Goal: Information Seeking & Learning: Learn about a topic

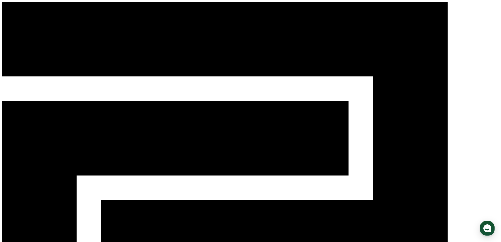
type input "**********"
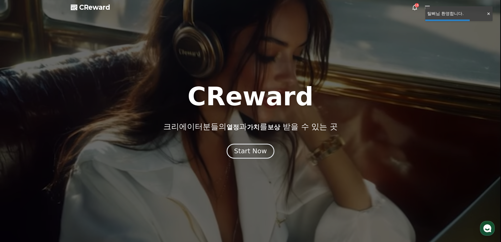
click at [257, 155] on div "Start Now" at bounding box center [250, 150] width 33 height 9
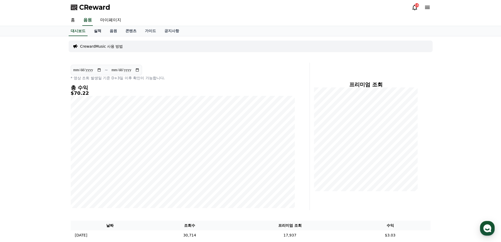
click at [100, 33] on link "실적" at bounding box center [98, 31] width 16 height 10
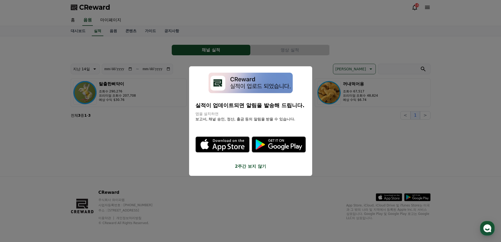
click at [256, 166] on button "2주간 보지 않기" at bounding box center [250, 166] width 110 height 6
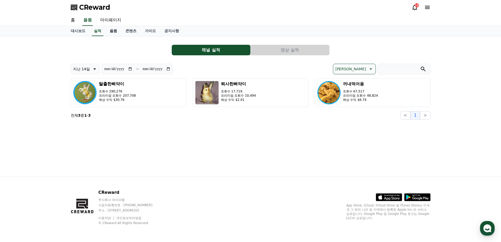
click at [113, 29] on link "음원" at bounding box center [113, 31] width 16 height 10
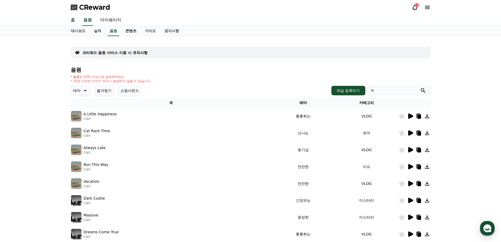
click at [130, 30] on link "콘텐츠" at bounding box center [130, 31] width 19 height 10
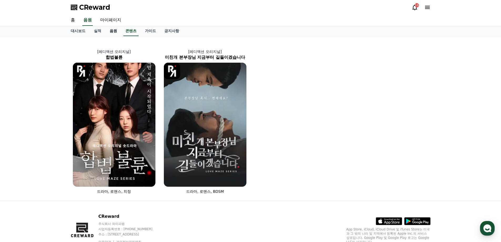
click at [114, 30] on link "음원" at bounding box center [113, 31] width 16 height 10
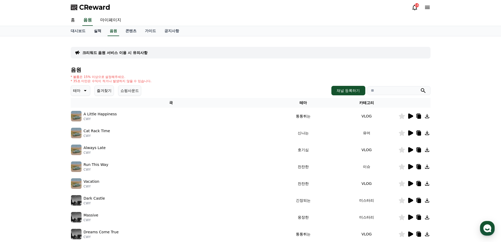
click at [97, 29] on link "실적" at bounding box center [98, 31] width 16 height 10
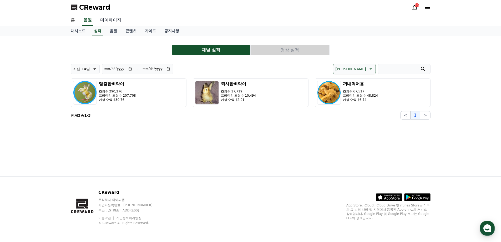
click at [114, 20] on link "마이페이지" at bounding box center [110, 20] width 29 height 11
select select "**********"
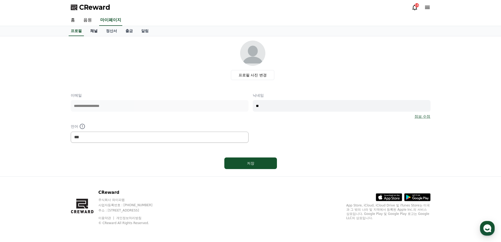
click at [100, 32] on link "채널" at bounding box center [94, 31] width 16 height 10
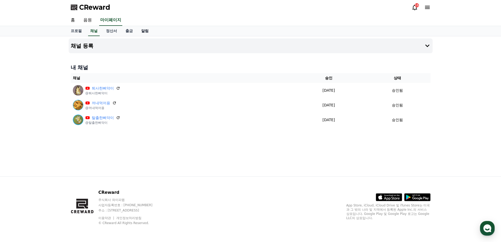
click at [145, 29] on link "알림" at bounding box center [145, 31] width 16 height 10
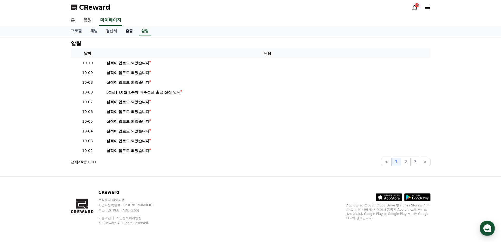
click at [128, 28] on link "출금" at bounding box center [129, 31] width 16 height 10
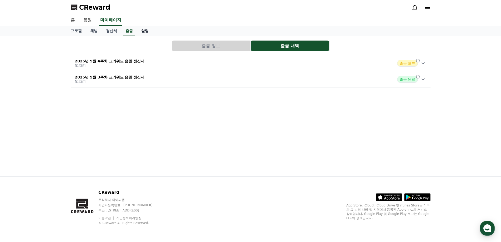
click at [143, 30] on link "알림" at bounding box center [145, 31] width 16 height 10
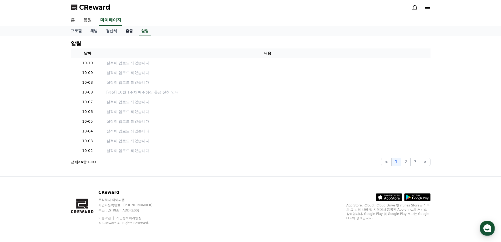
click at [131, 30] on link "출금" at bounding box center [129, 31] width 16 height 10
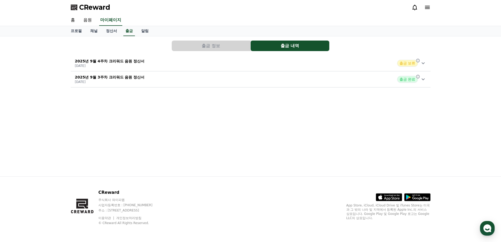
click at [141, 59] on p "2025년 9월 4주차 크리워드 음원 정산서" at bounding box center [110, 60] width 70 height 5
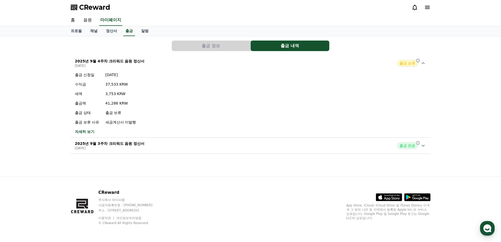
click at [134, 58] on div "2025년 9월 4주차 크리워드 음원 정산서 2025-10-01 출금 보류" at bounding box center [251, 63] width 360 height 14
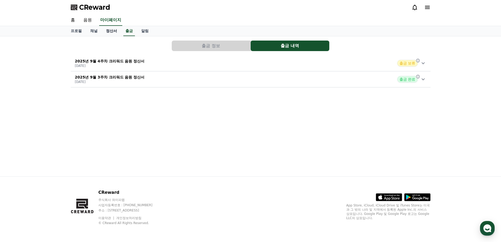
click at [107, 28] on link "정산서" at bounding box center [111, 31] width 19 height 10
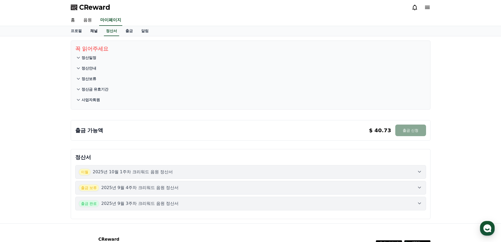
click at [87, 30] on link "채널" at bounding box center [94, 31] width 16 height 10
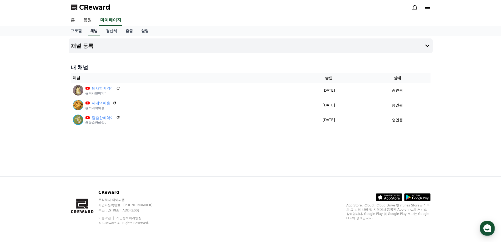
click at [96, 30] on link "채널" at bounding box center [94, 31] width 12 height 10
click at [81, 31] on link "프로필" at bounding box center [75, 31] width 19 height 10
select select "**********"
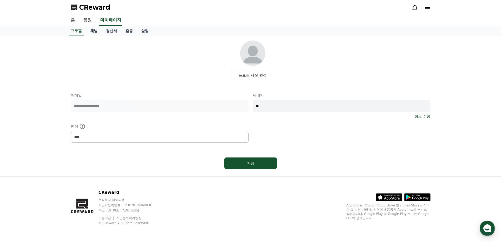
click at [93, 31] on link "채널" at bounding box center [94, 31] width 16 height 10
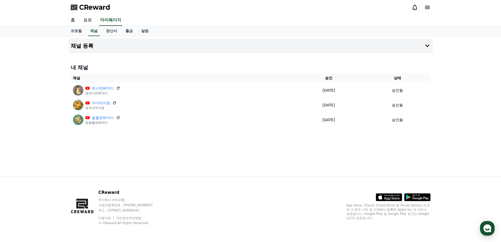
click at [86, 21] on link "음원" at bounding box center [87, 20] width 17 height 11
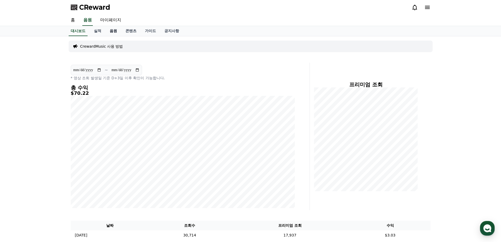
click at [112, 33] on link "음원" at bounding box center [113, 31] width 16 height 10
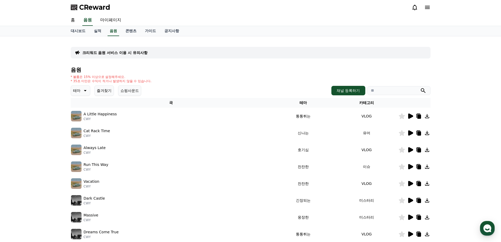
click at [391, 91] on input "search" at bounding box center [398, 90] width 63 height 9
type input "***"
click at [420, 87] on button "submit" at bounding box center [423, 90] width 6 height 6
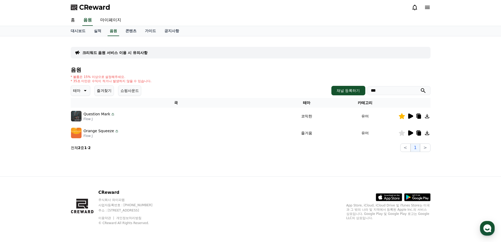
click at [408, 136] on icon at bounding box center [410, 133] width 6 height 6
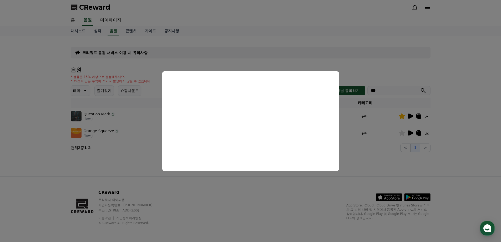
click at [352, 134] on button "close modal" at bounding box center [250, 121] width 501 height 242
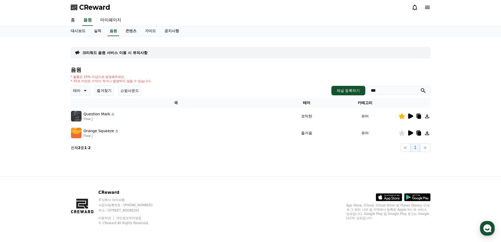
click at [407, 114] on icon at bounding box center [410, 116] width 6 height 6
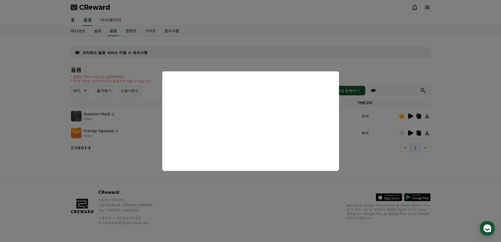
click at [120, 148] on button "close modal" at bounding box center [250, 121] width 501 height 242
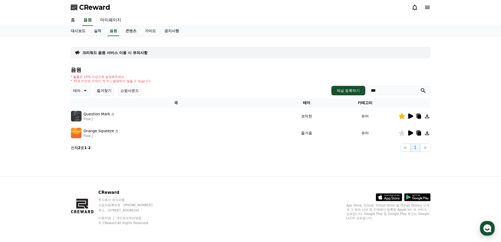
click at [81, 90] on icon at bounding box center [84, 90] width 6 height 6
click at [81, 90] on button "테마" at bounding box center [80, 90] width 19 height 11
click at [398, 116] on icon at bounding box center [401, 116] width 6 height 6
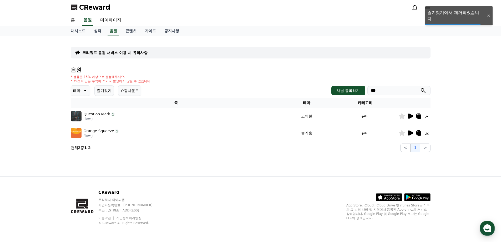
drag, startPoint x: 398, startPoint y: 116, endPoint x: 402, endPoint y: 116, distance: 3.7
click at [402, 116] on icon at bounding box center [401, 116] width 6 height 6
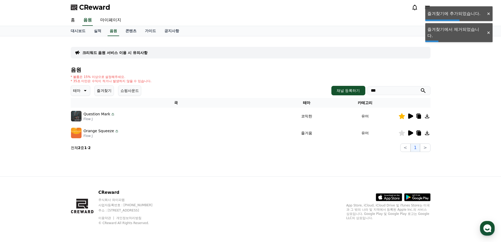
drag, startPoint x: 388, startPoint y: 91, endPoint x: 258, endPoint y: 85, distance: 130.0
click at [257, 85] on div "테마 즐겨찾기 쇼핑사운드 채널 등록하기 ***" at bounding box center [251, 90] width 360 height 11
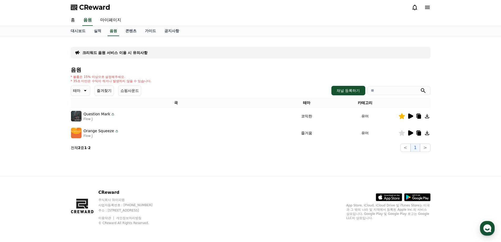
click at [83, 92] on icon at bounding box center [84, 90] width 6 height 6
click at [81, 147] on button "코믹한" at bounding box center [78, 148] width 15 height 12
click at [421, 92] on icon "submit" at bounding box center [423, 90] width 6 height 6
click at [411, 116] on icon at bounding box center [410, 115] width 5 height 5
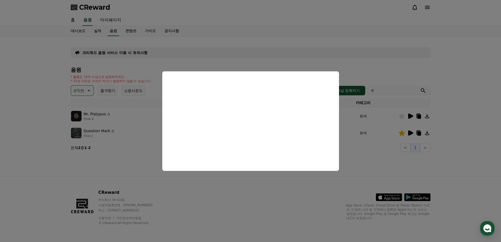
click at [131, 111] on button "close modal" at bounding box center [250, 121] width 501 height 242
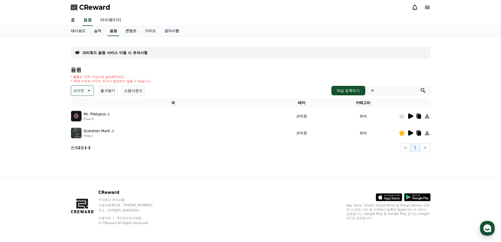
click at [113, 31] on link "음원" at bounding box center [113, 31] width 12 height 10
click at [120, 30] on div "대시보드 실적 음원 콘텐츠 가이드 공지사항" at bounding box center [250, 31] width 368 height 10
click at [114, 31] on link "음원" at bounding box center [113, 31] width 12 height 10
click at [81, 89] on p "코믹한" at bounding box center [78, 90] width 11 height 7
click at [86, 104] on div "전체 환상적인 호기심 어두운 밝은 통통튀는 신나는 반전 웅장한 드라마틱 즐거움 분위기있는 EDM 그루브 슬픈 잔잔한 귀여운 감동적인 긴장되는 …" at bounding box center [82, 234] width 23 height 271
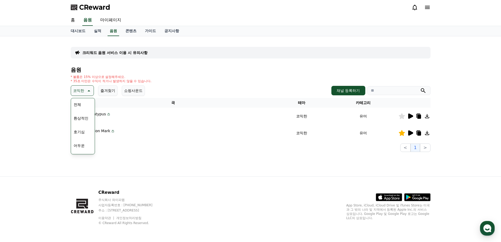
click at [81, 101] on button "전체" at bounding box center [77, 105] width 12 height 12
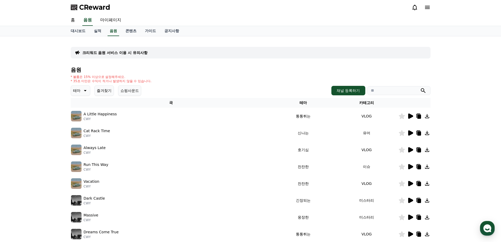
click at [73, 94] on button "테마" at bounding box center [80, 90] width 19 height 11
click at [82, 135] on button "호기심" at bounding box center [78, 132] width 15 height 12
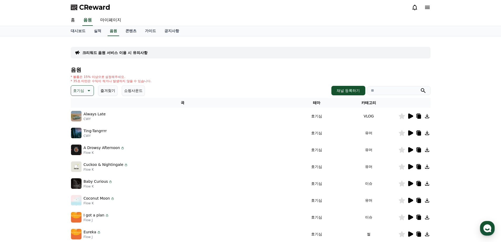
click at [413, 116] on icon at bounding box center [410, 115] width 5 height 5
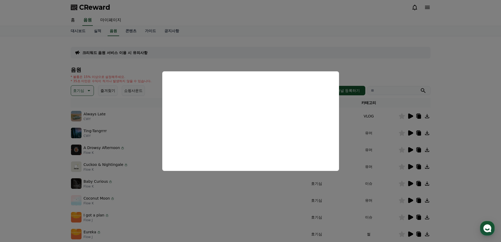
click at [383, 121] on button "close modal" at bounding box center [250, 121] width 501 height 242
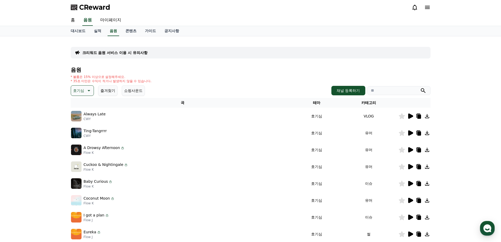
click at [411, 134] on icon at bounding box center [410, 132] width 5 height 5
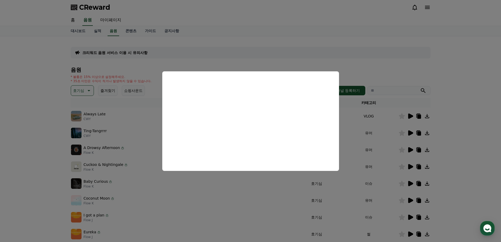
click at [400, 121] on button "close modal" at bounding box center [250, 121] width 501 height 242
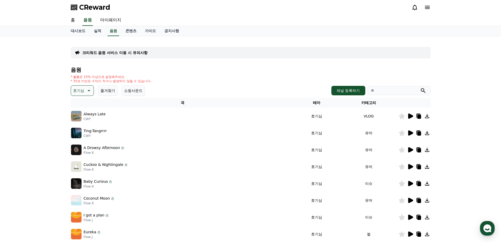
click at [417, 134] on icon at bounding box center [419, 133] width 4 height 4
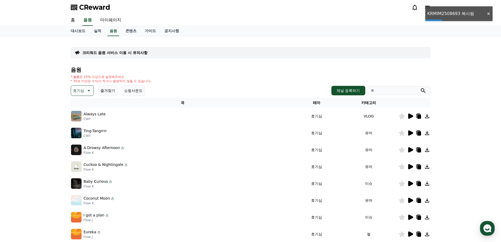
click at [392, 91] on input "search" at bounding box center [398, 90] width 63 height 9
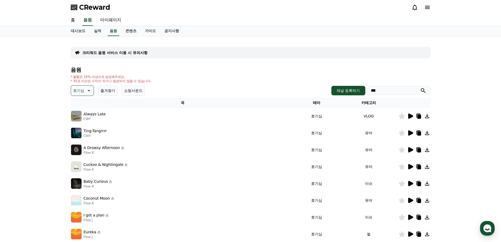
type input "***"
click at [420, 87] on button "submit" at bounding box center [423, 90] width 6 height 6
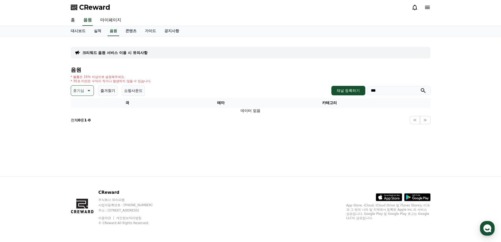
click at [80, 90] on p "호기심" at bounding box center [78, 90] width 11 height 7
click at [84, 103] on div "전체 환상적인 호기심 어두운 밝은 통통튀는 신나는 반전 웅장한 드라마틱 즐거움 분위기있는 EDM 그루브 슬픈 잔잔한 귀여운 감동적인 긴장되는 …" at bounding box center [82, 234] width 23 height 271
click at [79, 104] on button "전체" at bounding box center [77, 105] width 12 height 12
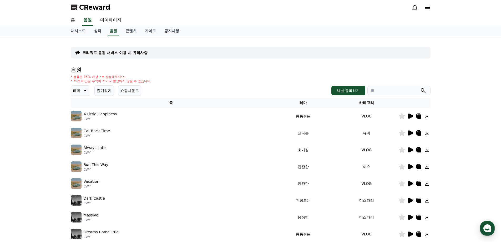
click at [422, 91] on icon "submit" at bounding box center [423, 90] width 6 height 6
click at [398, 91] on input "search" at bounding box center [398, 90] width 63 height 9
type input "***"
click at [420, 87] on button "submit" at bounding box center [423, 90] width 6 height 6
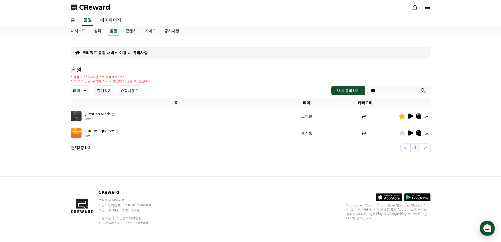
click at [415, 115] on icon at bounding box center [418, 116] width 6 height 6
drag, startPoint x: 207, startPoint y: 140, endPoint x: 210, endPoint y: 141, distance: 3.7
click at [266, 141] on td "Orange Squeeze Flow J" at bounding box center [176, 132] width 211 height 17
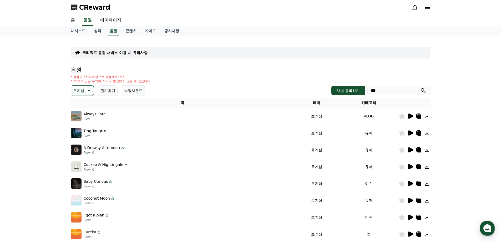
click at [418, 132] on icon at bounding box center [419, 133] width 4 height 4
drag, startPoint x: 387, startPoint y: 89, endPoint x: 279, endPoint y: 66, distance: 110.2
click at [279, 78] on div "음원 * 볼륨은 15% 이상으로 설정해주세요. * 35초 미만은 수익이 적거나 발생하지 않을 수 있습니다. 호기심 즐겨찾기 쇼핑사운드 채널 등…" at bounding box center [251, 160] width 360 height 186
type input "***"
click at [420, 87] on button "submit" at bounding box center [423, 90] width 6 height 6
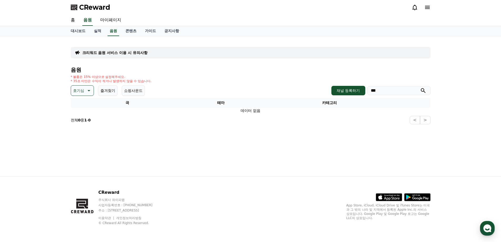
click at [86, 90] on icon at bounding box center [88, 90] width 6 height 6
click at [86, 102] on div "전체 환상적인 호기심 어두운 밝은 통통튀는 신나는 반전 웅장한 드라마틱 즐거움 분위기있는 EDM 그루브 슬픈 잔잔한 귀여운 감동적인 긴장되는 …" at bounding box center [82, 234] width 23 height 271
click at [80, 104] on button "전체" at bounding box center [77, 105] width 12 height 12
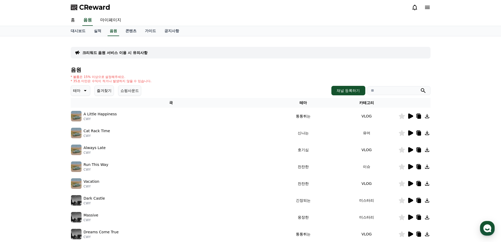
click at [424, 91] on icon "submit" at bounding box center [423, 90] width 6 height 6
click at [385, 84] on div "음원 * 볼륨은 15% 이상으로 설정해주세요. * 35초 미만은 수익이 적거나 발생하지 않을 수 있습니다. 테마 즐겨찾기 쇼핑사운드 채널 등록…" at bounding box center [251, 176] width 360 height 219
click at [392, 91] on input "search" at bounding box center [398, 90] width 63 height 9
type input "*****"
click at [420, 87] on button "submit" at bounding box center [423, 90] width 6 height 6
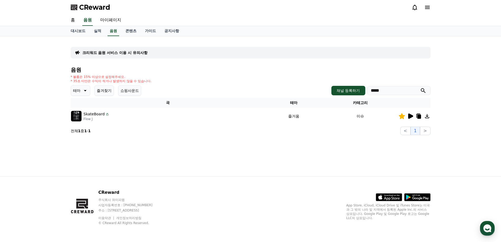
click at [416, 116] on icon at bounding box center [418, 116] width 6 height 6
drag, startPoint x: 400, startPoint y: 91, endPoint x: 336, endPoint y: 90, distance: 63.3
click at [336, 90] on div "채널 등록하기 *****" at bounding box center [380, 90] width 99 height 9
click at [420, 87] on button "submit" at bounding box center [423, 90] width 6 height 6
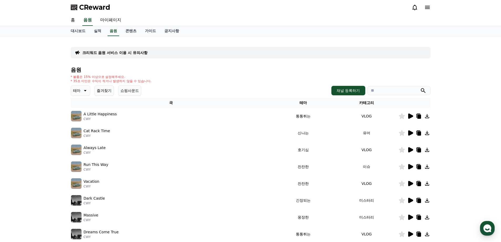
click at [131, 90] on button "쇼핑사운드" at bounding box center [129, 90] width 23 height 11
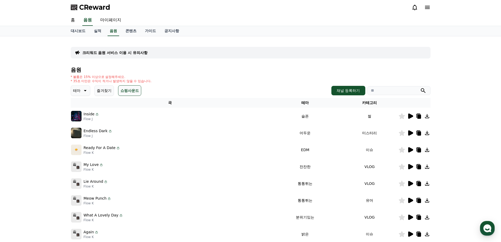
click at [136, 111] on div "Inside Flow J" at bounding box center [170, 116] width 198 height 11
click at [139, 115] on div "Inside Flow J" at bounding box center [170, 116] width 198 height 11
click at [410, 115] on icon at bounding box center [410, 115] width 5 height 5
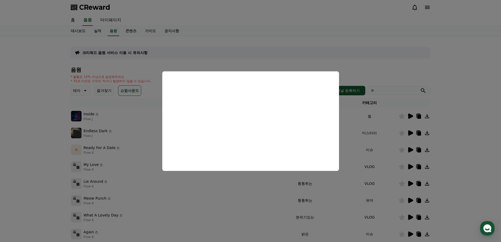
click at [381, 124] on button "close modal" at bounding box center [250, 121] width 501 height 242
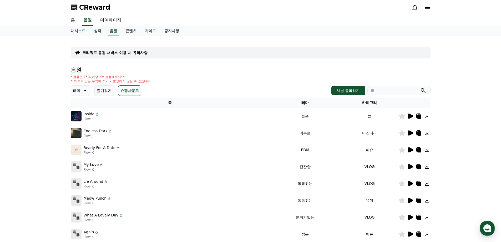
click at [410, 135] on icon at bounding box center [410, 132] width 5 height 5
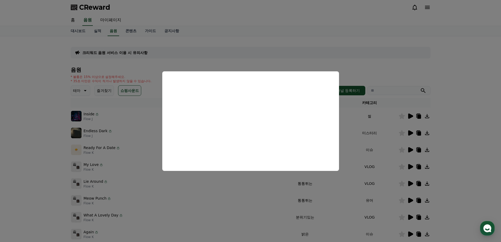
click at [392, 146] on button "close modal" at bounding box center [250, 121] width 501 height 242
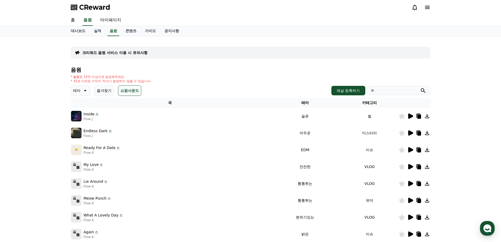
click at [412, 150] on icon at bounding box center [410, 149] width 5 height 5
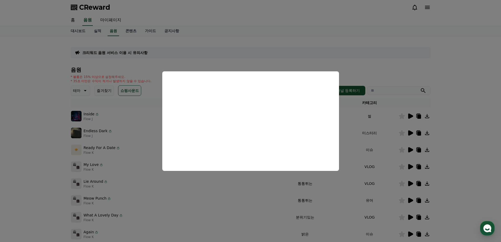
click at [366, 151] on button "close modal" at bounding box center [250, 121] width 501 height 242
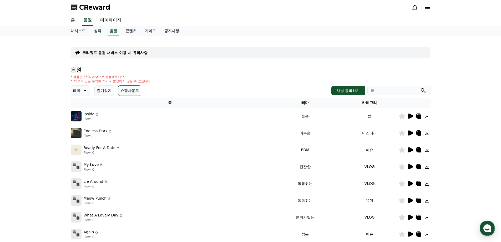
click at [409, 168] on icon at bounding box center [410, 166] width 5 height 5
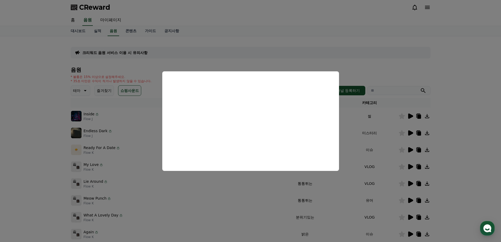
click at [409, 172] on button "close modal" at bounding box center [250, 121] width 501 height 242
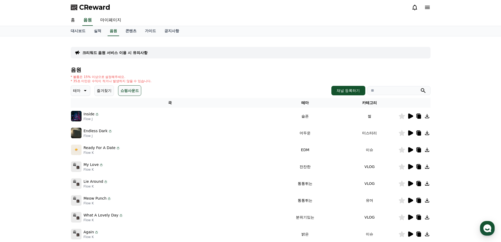
click at [410, 185] on icon at bounding box center [410, 183] width 5 height 5
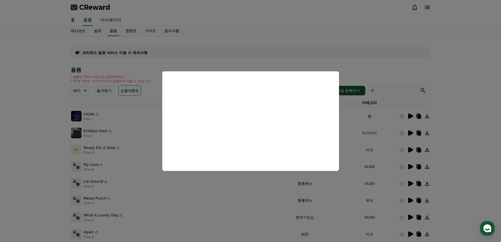
click at [371, 157] on button "close modal" at bounding box center [250, 121] width 501 height 242
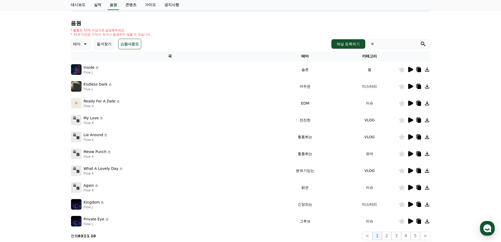
scroll to position [53, 0]
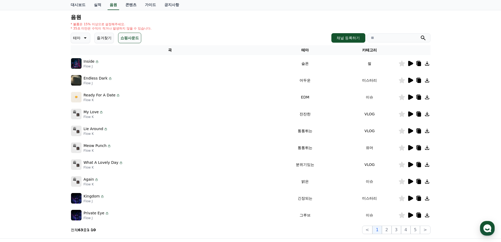
click at [412, 149] on icon at bounding box center [410, 147] width 6 height 6
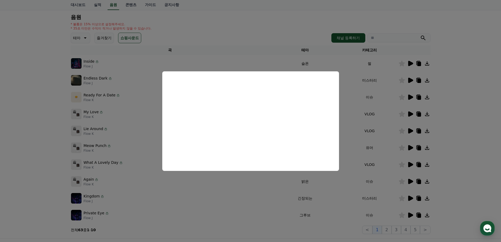
click at [374, 136] on button "close modal" at bounding box center [250, 121] width 501 height 242
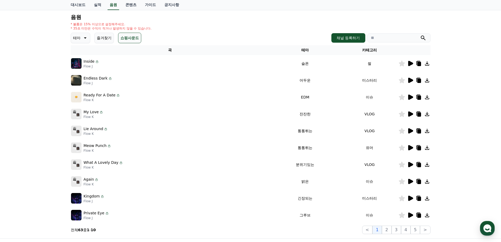
click at [409, 183] on icon at bounding box center [410, 180] width 5 height 5
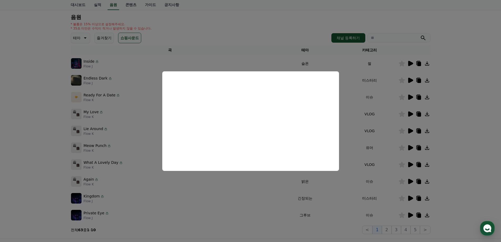
click at [403, 144] on button "close modal" at bounding box center [250, 121] width 501 height 242
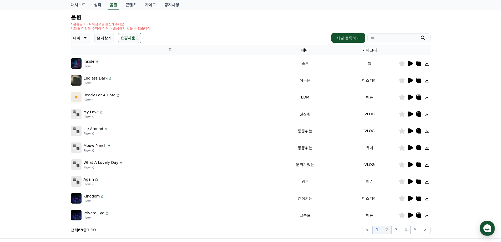
click at [387, 229] on button "2" at bounding box center [386, 229] width 9 height 8
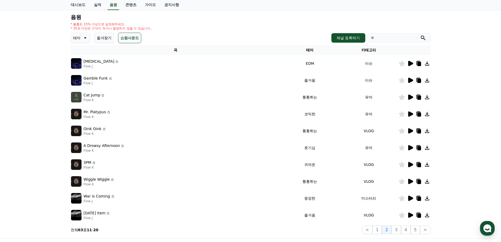
click at [411, 64] on icon at bounding box center [410, 63] width 5 height 5
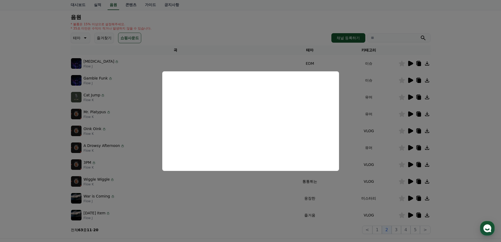
click at [405, 99] on button "close modal" at bounding box center [250, 121] width 501 height 242
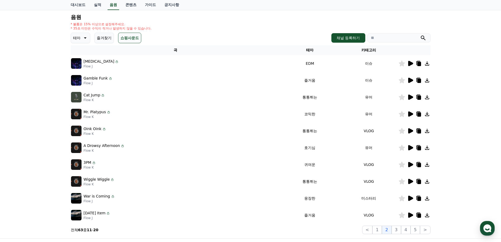
click at [410, 81] on icon at bounding box center [410, 80] width 5 height 5
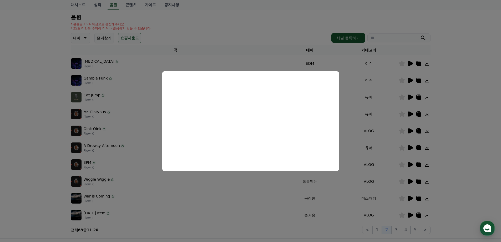
click at [387, 101] on button "close modal" at bounding box center [250, 121] width 501 height 242
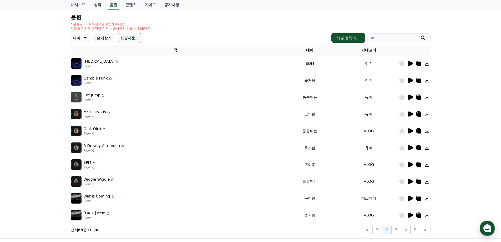
click at [410, 96] on icon at bounding box center [410, 96] width 5 height 5
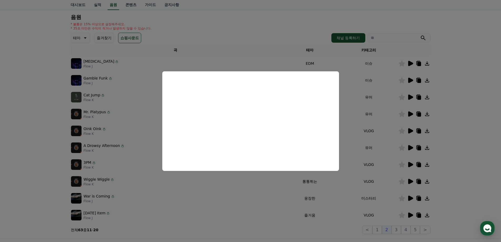
click at [379, 131] on button "close modal" at bounding box center [250, 121] width 501 height 242
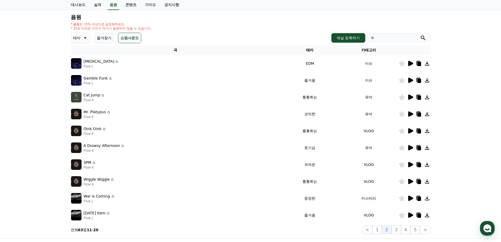
click at [410, 114] on icon at bounding box center [410, 113] width 5 height 5
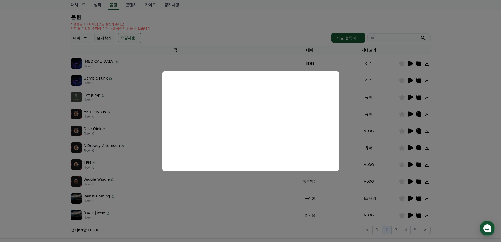
click at [381, 138] on button "close modal" at bounding box center [250, 121] width 501 height 242
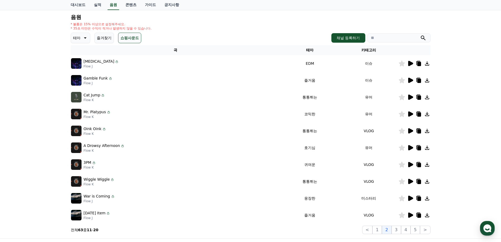
click at [409, 130] on icon at bounding box center [410, 130] width 5 height 5
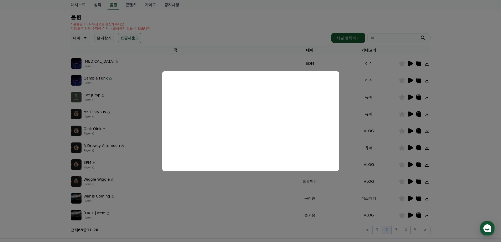
click at [381, 132] on button "close modal" at bounding box center [250, 121] width 501 height 242
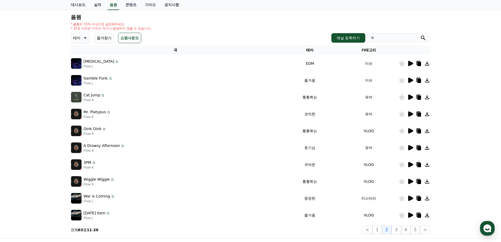
click at [410, 149] on icon at bounding box center [410, 147] width 5 height 5
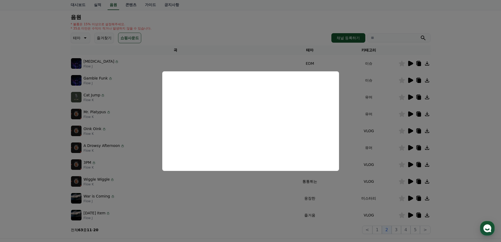
click at [356, 179] on button "close modal" at bounding box center [250, 121] width 501 height 242
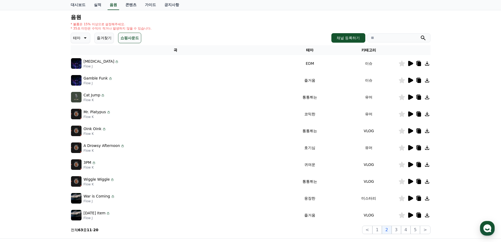
click at [408, 165] on icon at bounding box center [410, 164] width 5 height 5
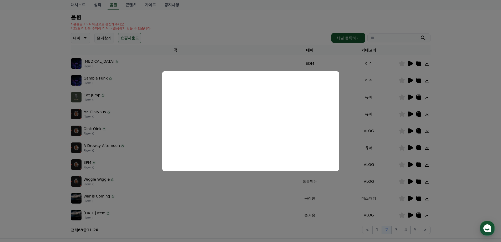
click at [389, 168] on button "close modal" at bounding box center [250, 121] width 501 height 242
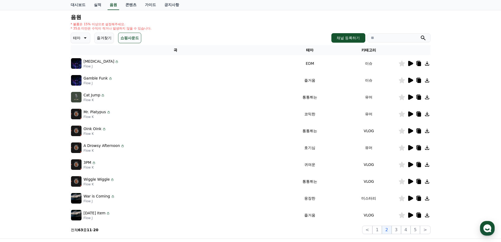
click at [408, 180] on icon at bounding box center [410, 180] width 5 height 5
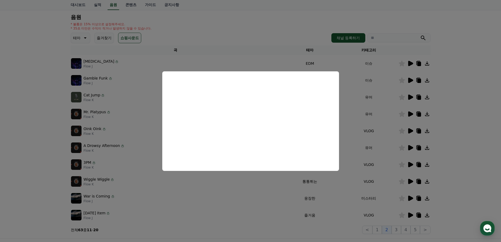
click at [407, 193] on button "close modal" at bounding box center [250, 121] width 501 height 242
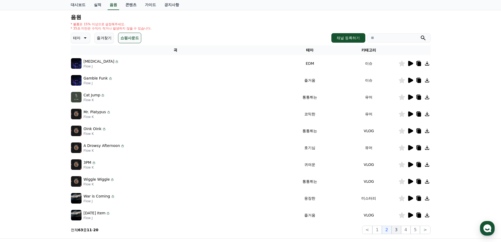
click at [395, 230] on button "3" at bounding box center [395, 229] width 9 height 8
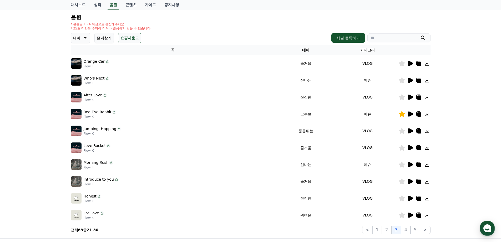
click at [409, 63] on icon at bounding box center [410, 63] width 5 height 5
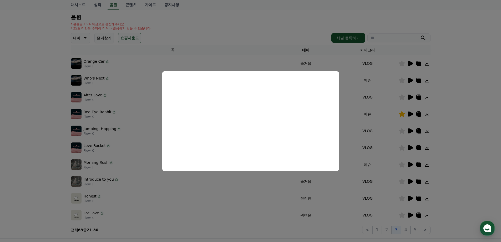
click at [370, 111] on button "close modal" at bounding box center [250, 121] width 501 height 242
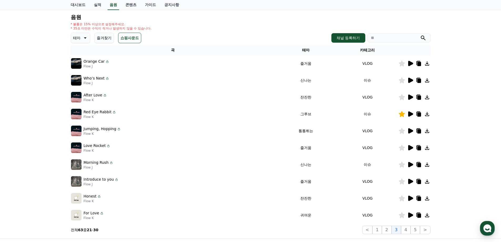
click at [412, 79] on icon at bounding box center [410, 80] width 5 height 5
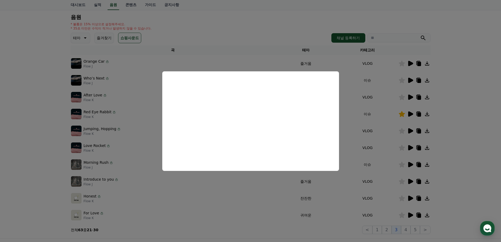
click at [390, 92] on button "close modal" at bounding box center [250, 121] width 501 height 242
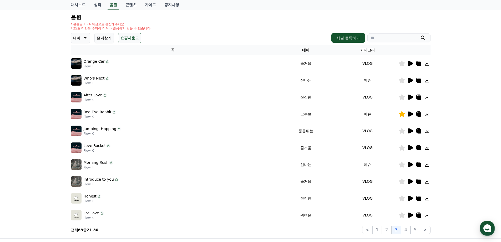
click at [410, 98] on icon at bounding box center [410, 96] width 5 height 5
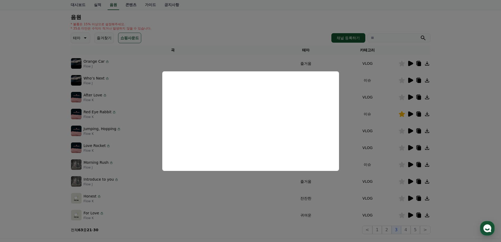
click at [359, 119] on button "close modal" at bounding box center [250, 121] width 501 height 242
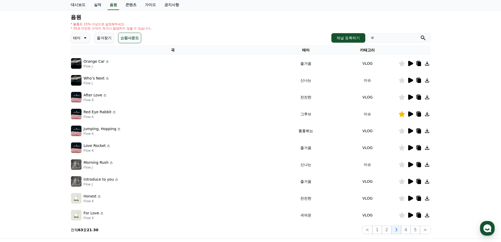
click at [411, 115] on icon at bounding box center [410, 113] width 5 height 5
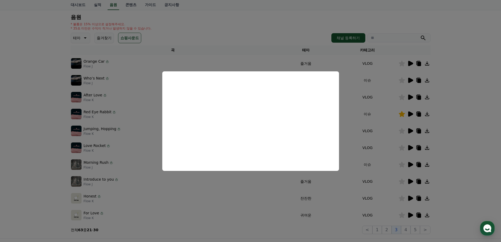
click at [378, 132] on button "close modal" at bounding box center [250, 121] width 501 height 242
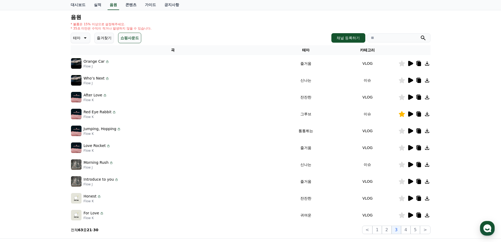
click at [410, 132] on icon at bounding box center [410, 130] width 5 height 5
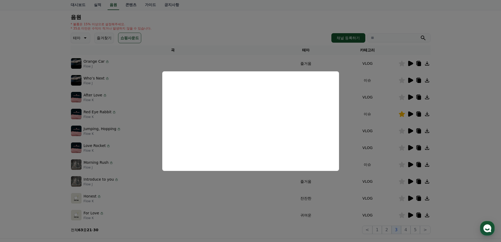
click at [398, 154] on button "close modal" at bounding box center [250, 121] width 501 height 242
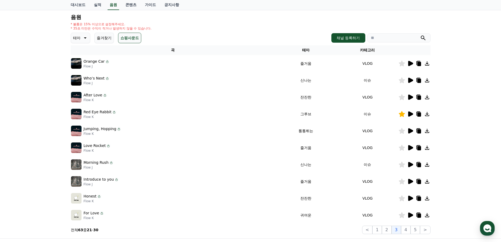
click at [426, 115] on icon at bounding box center [427, 114] width 6 height 6
click at [412, 148] on icon at bounding box center [410, 147] width 5 height 5
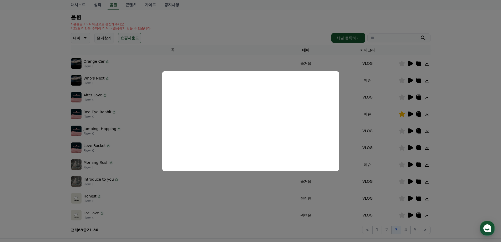
click at [408, 167] on button "close modal" at bounding box center [250, 121] width 501 height 242
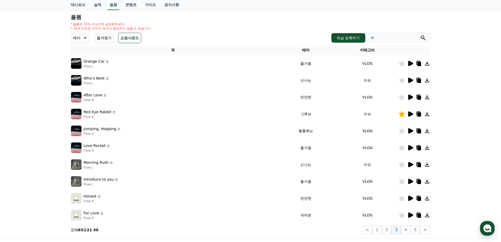
click at [411, 165] on icon at bounding box center [410, 164] width 5 height 5
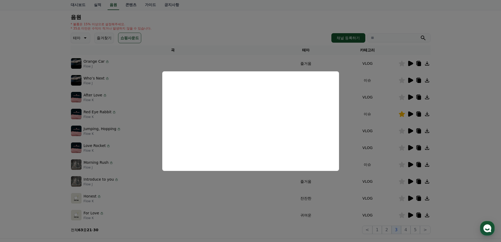
click at [388, 157] on button "close modal" at bounding box center [250, 121] width 501 height 242
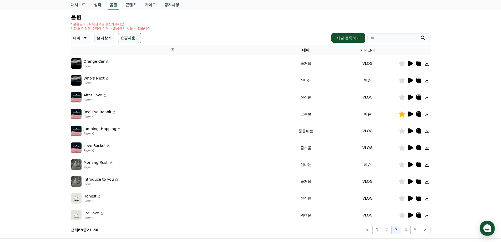
click at [92, 111] on p "Red Eye Rabbit" at bounding box center [98, 112] width 28 height 6
click at [411, 115] on icon at bounding box center [410, 113] width 5 height 5
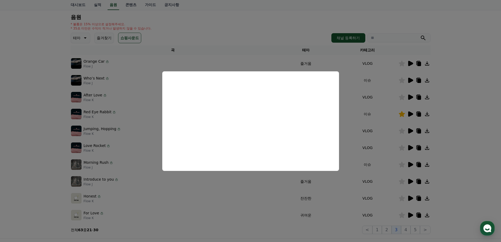
click at [431, 154] on button "close modal" at bounding box center [250, 121] width 501 height 242
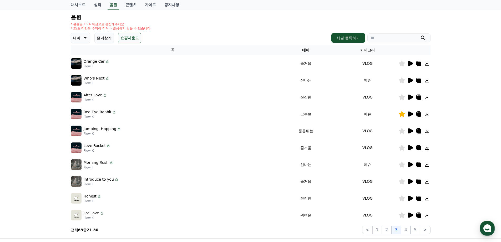
click at [412, 198] on icon at bounding box center [410, 197] width 5 height 5
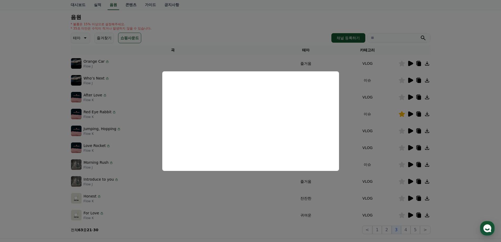
click at [373, 158] on button "close modal" at bounding box center [250, 121] width 501 height 242
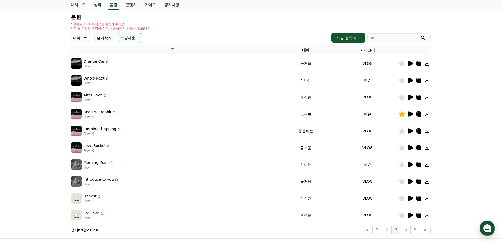
click at [412, 217] on icon at bounding box center [410, 215] width 6 height 6
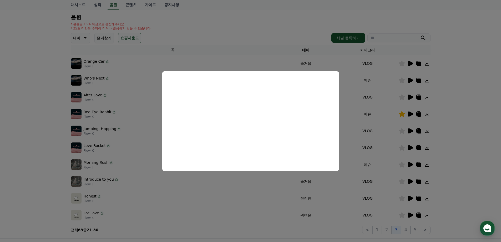
click at [420, 158] on button "close modal" at bounding box center [250, 121] width 501 height 242
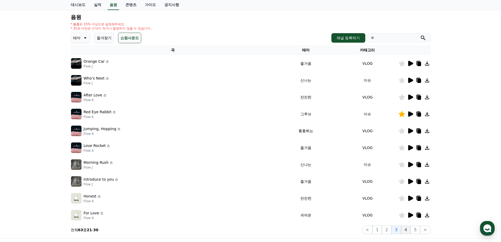
click at [406, 232] on button "4" at bounding box center [405, 229] width 9 height 8
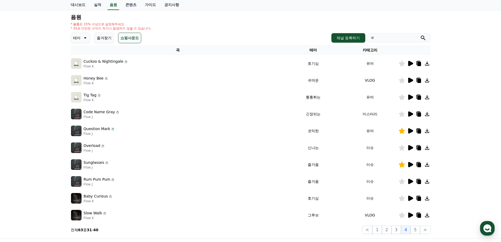
click at [410, 63] on icon at bounding box center [410, 63] width 5 height 5
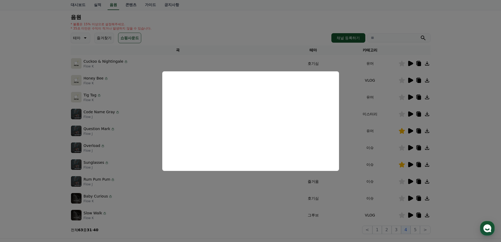
click at [407, 109] on button "close modal" at bounding box center [250, 121] width 501 height 242
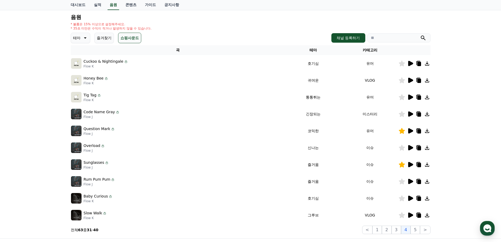
click at [411, 81] on icon at bounding box center [410, 80] width 5 height 5
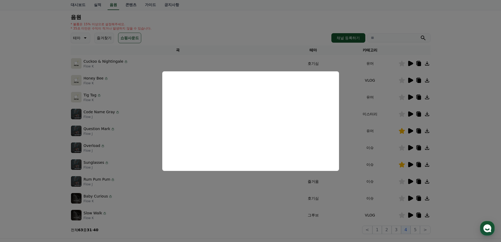
click at [406, 100] on button "close modal" at bounding box center [250, 121] width 501 height 242
click at [410, 96] on icon at bounding box center [410, 96] width 5 height 5
click at [387, 122] on button "close modal" at bounding box center [250, 121] width 501 height 242
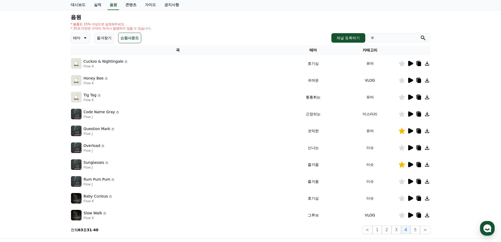
click at [411, 130] on icon at bounding box center [410, 130] width 5 height 5
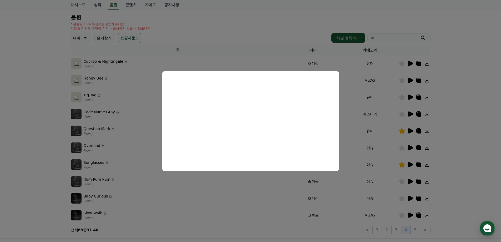
click at [352, 124] on button "close modal" at bounding box center [250, 121] width 501 height 242
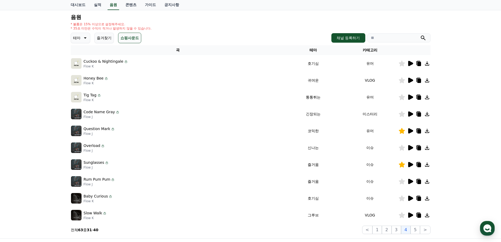
click at [408, 131] on icon at bounding box center [410, 130] width 5 height 5
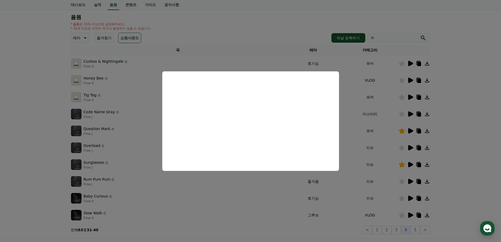
click at [374, 139] on button "close modal" at bounding box center [250, 121] width 501 height 242
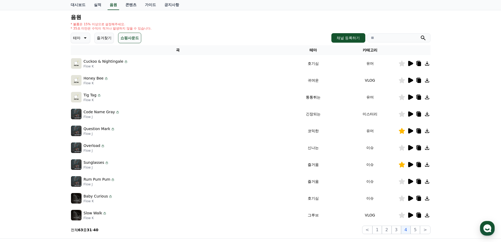
click at [412, 166] on icon at bounding box center [410, 164] width 6 height 6
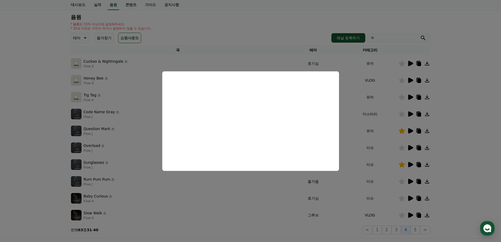
click at [362, 156] on button "close modal" at bounding box center [250, 121] width 501 height 242
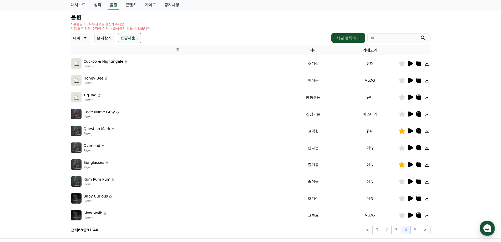
click at [409, 180] on icon at bounding box center [410, 180] width 5 height 5
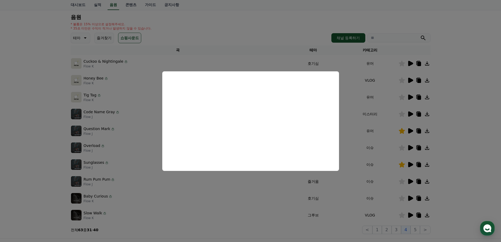
click at [396, 202] on button "close modal" at bounding box center [250, 121] width 501 height 242
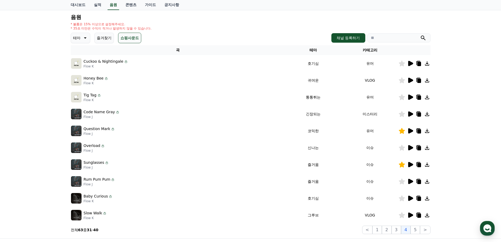
click at [409, 196] on icon at bounding box center [410, 197] width 5 height 5
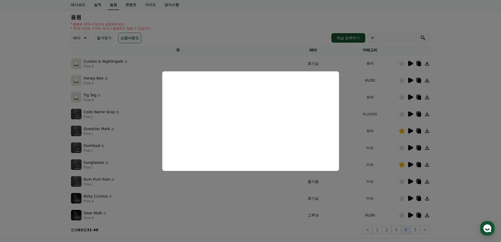
click at [126, 157] on button "close modal" at bounding box center [250, 121] width 501 height 242
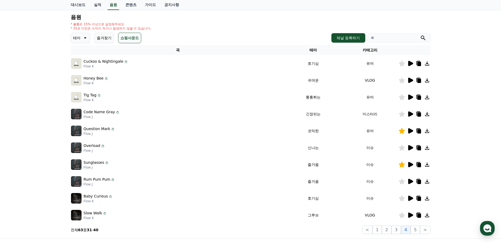
click at [425, 199] on icon at bounding box center [427, 198] width 4 height 4
click at [419, 198] on icon at bounding box center [419, 198] width 4 height 4
